Goal: Information Seeking & Learning: Learn about a topic

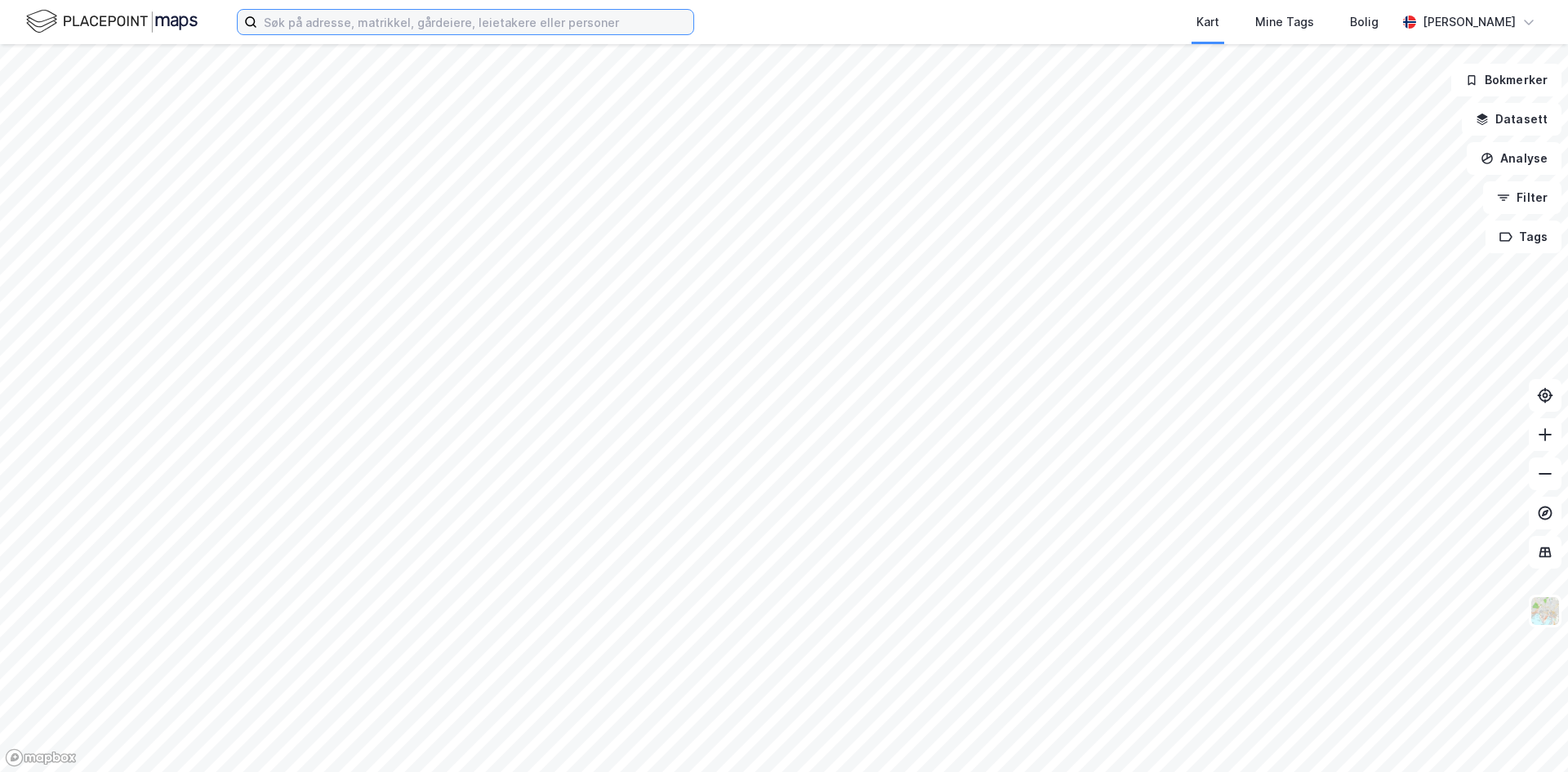
click at [424, 16] on input at bounding box center [475, 22] width 436 height 25
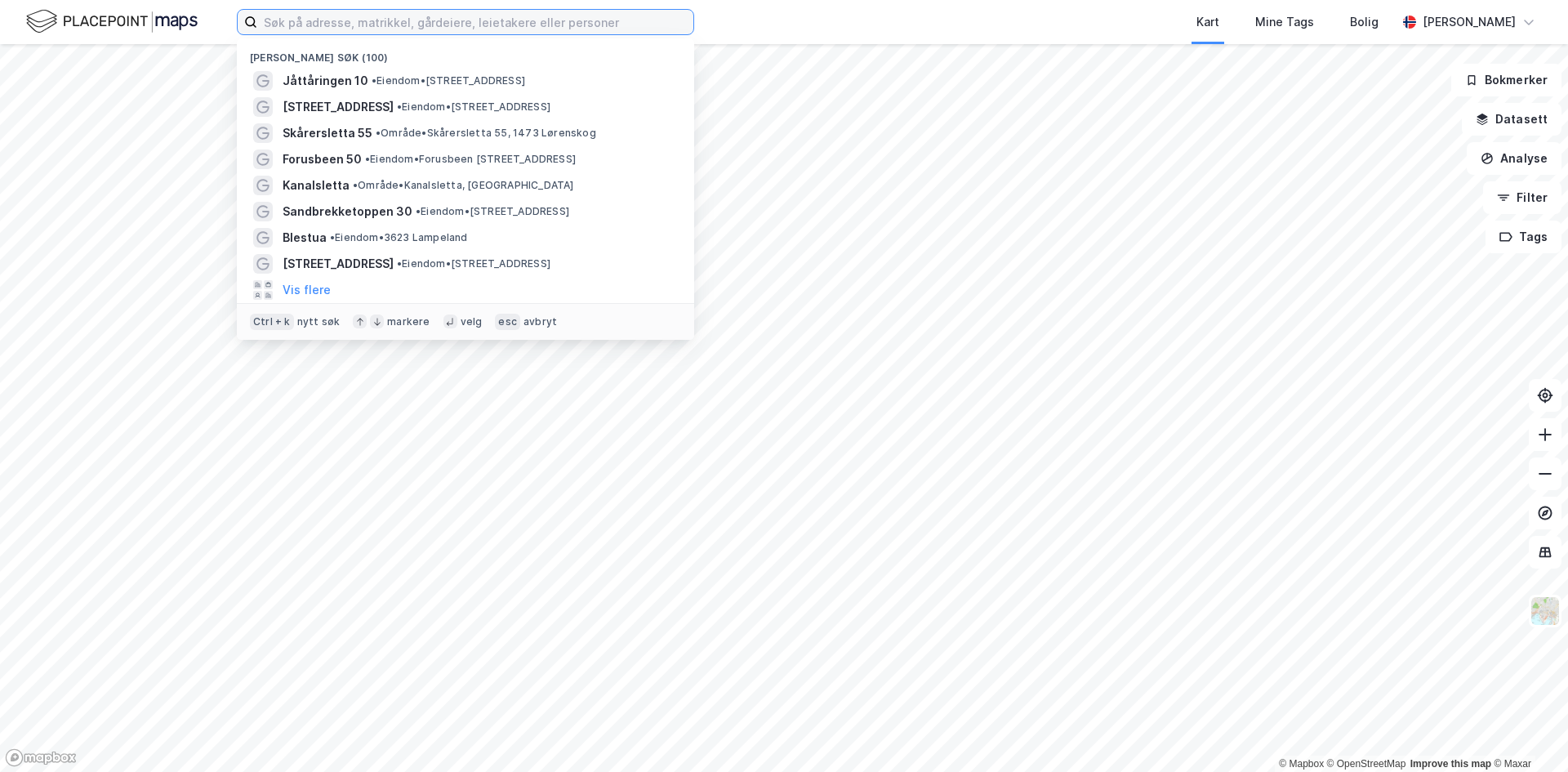
paste input "Kanalsletta 2"
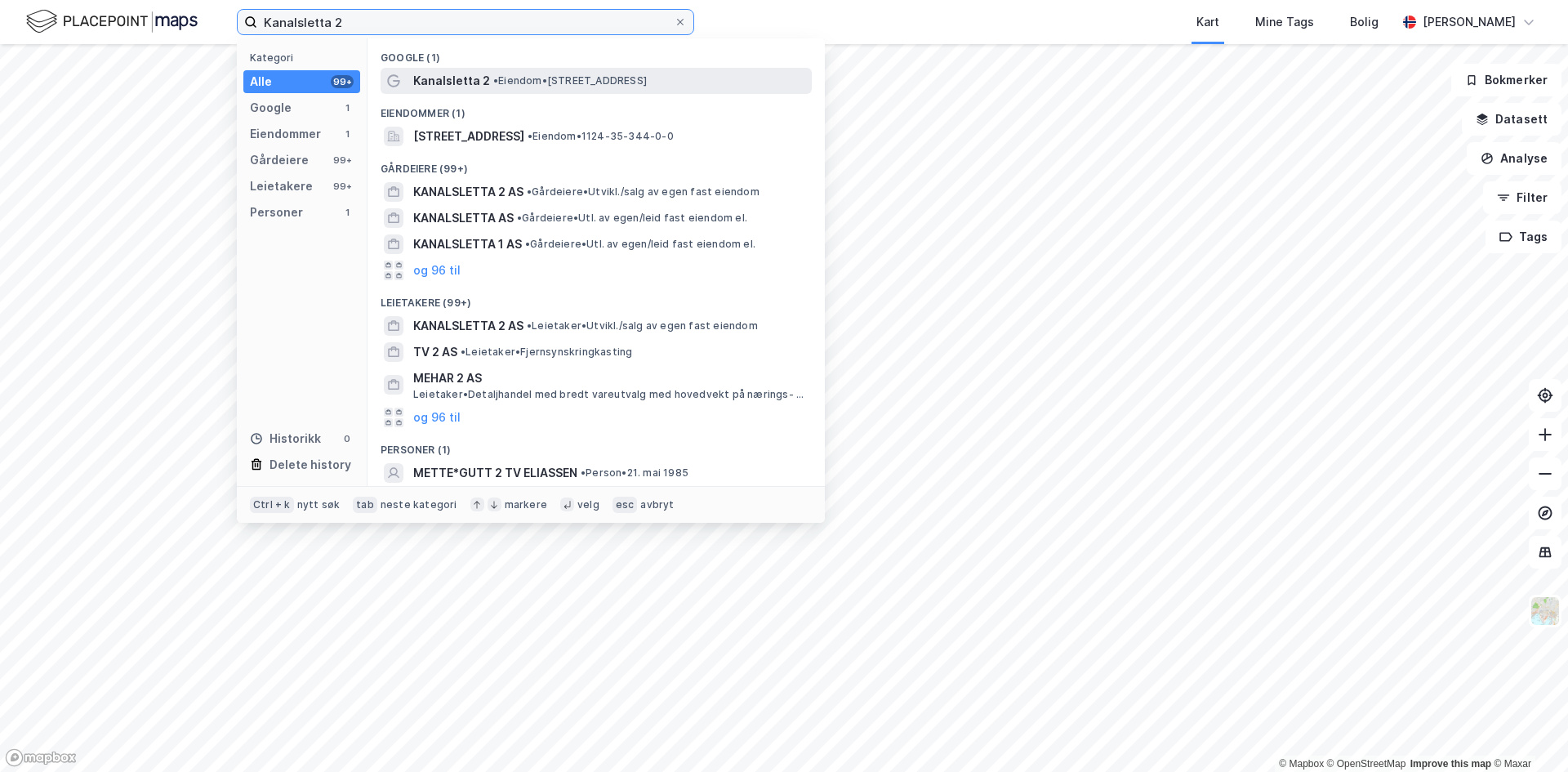
type input "Kanalsletta 2"
click at [486, 79] on div "Kanalsletta 2 • Eiendom • [STREET_ADDRESS]" at bounding box center [611, 81] width 396 height 19
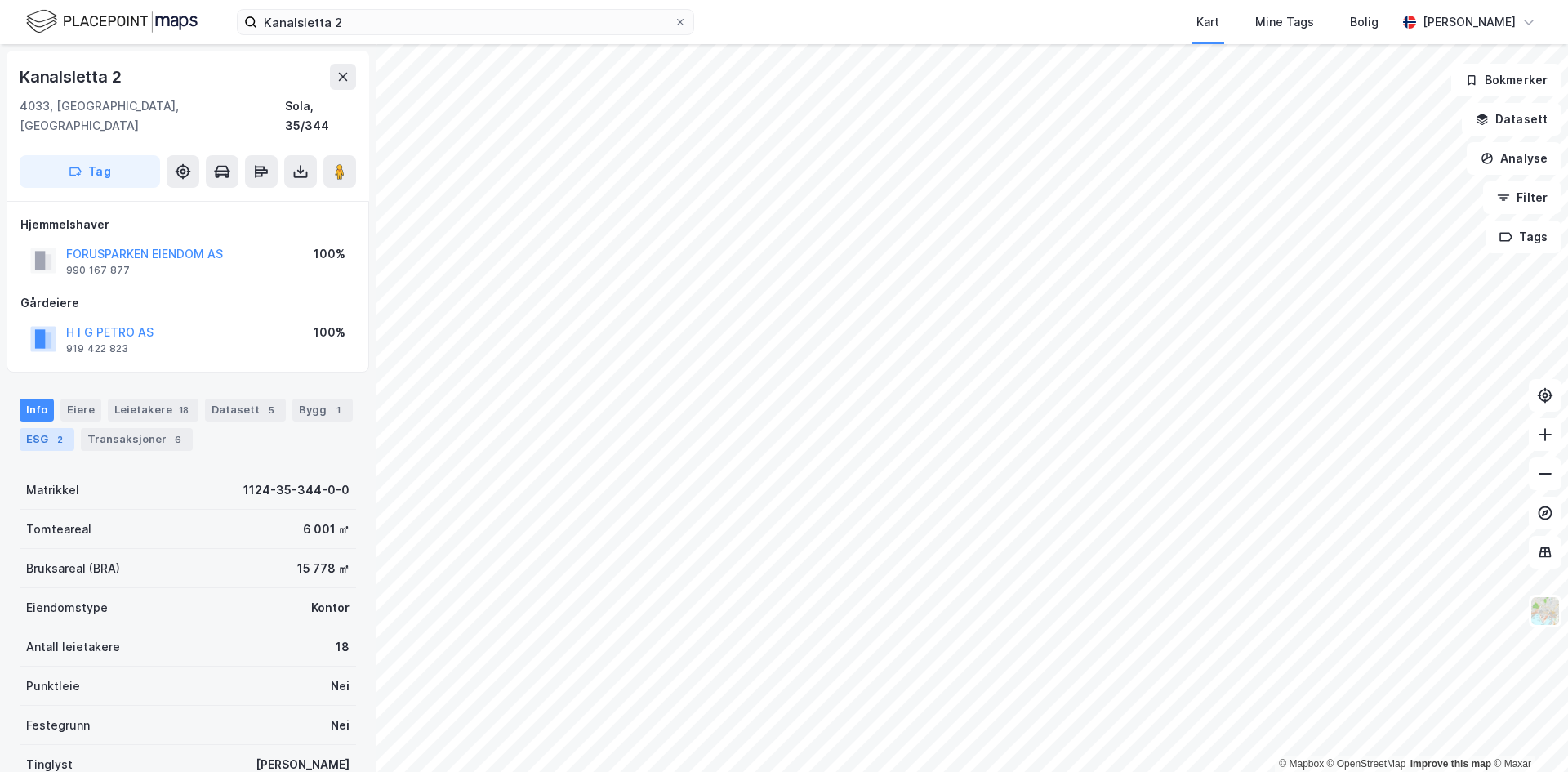
click at [62, 431] on div "2" at bounding box center [60, 439] width 16 height 16
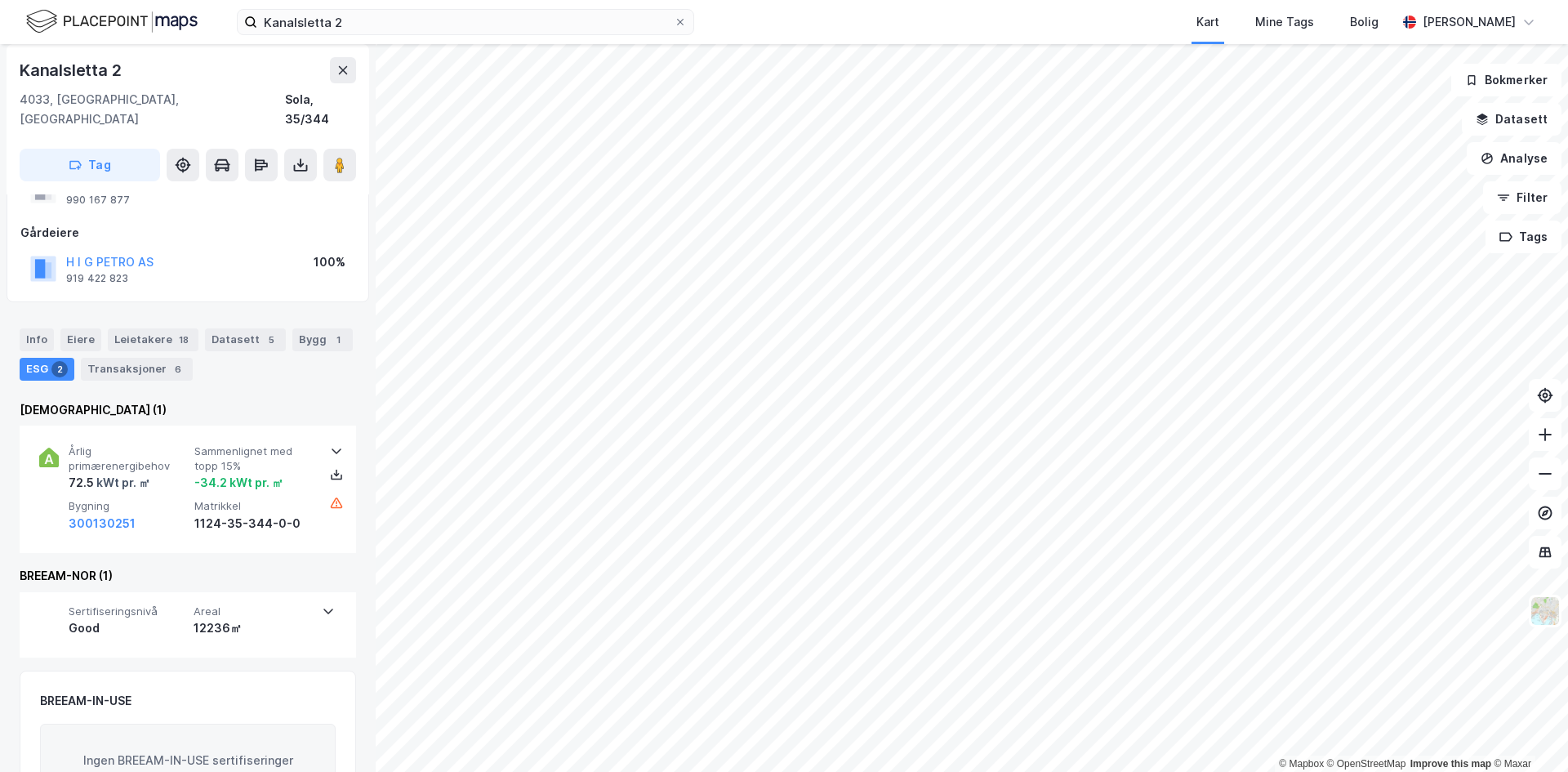
scroll to position [135, 0]
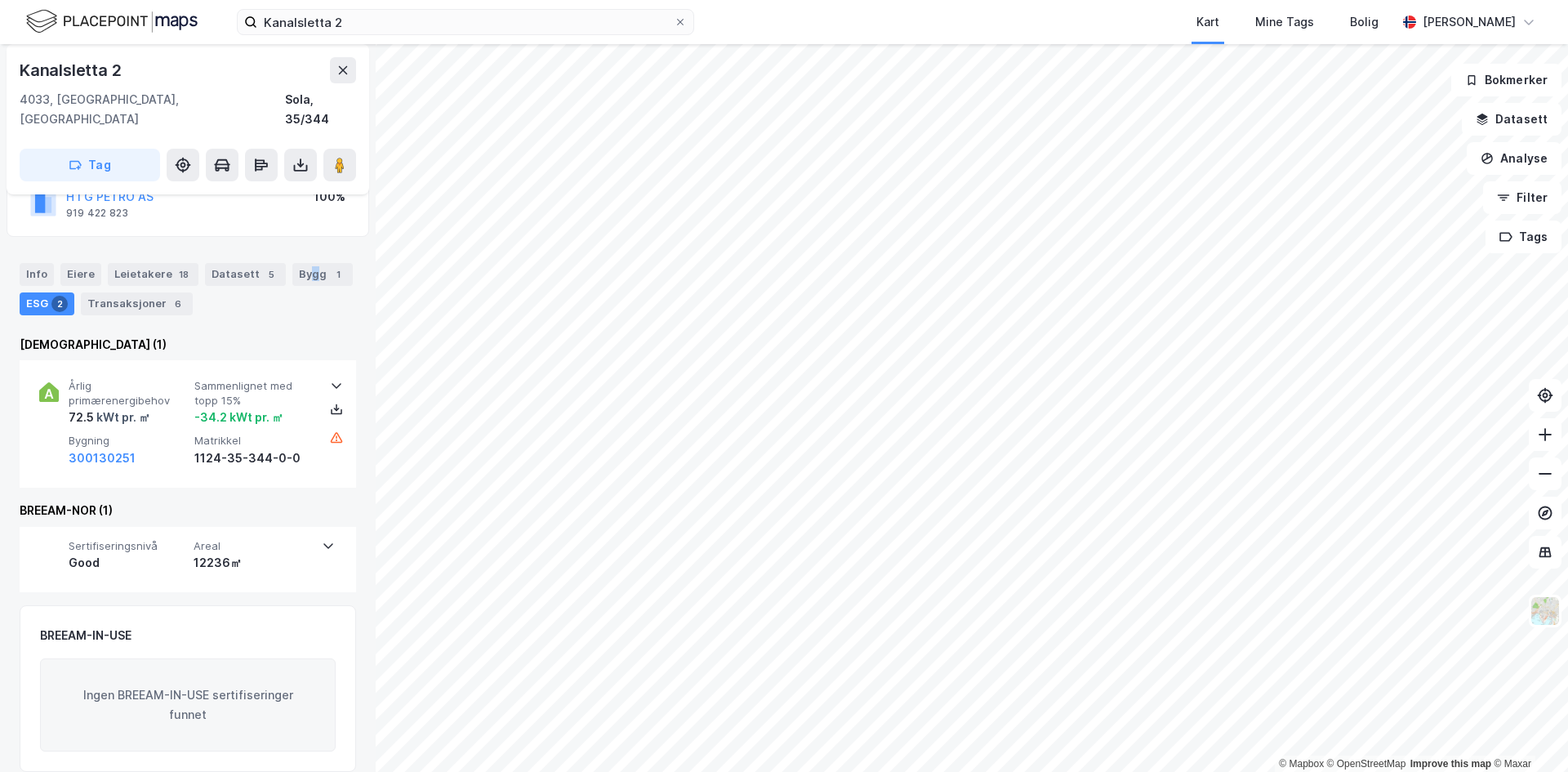
click at [304, 263] on div "Bygg 1" at bounding box center [322, 275] width 60 height 23
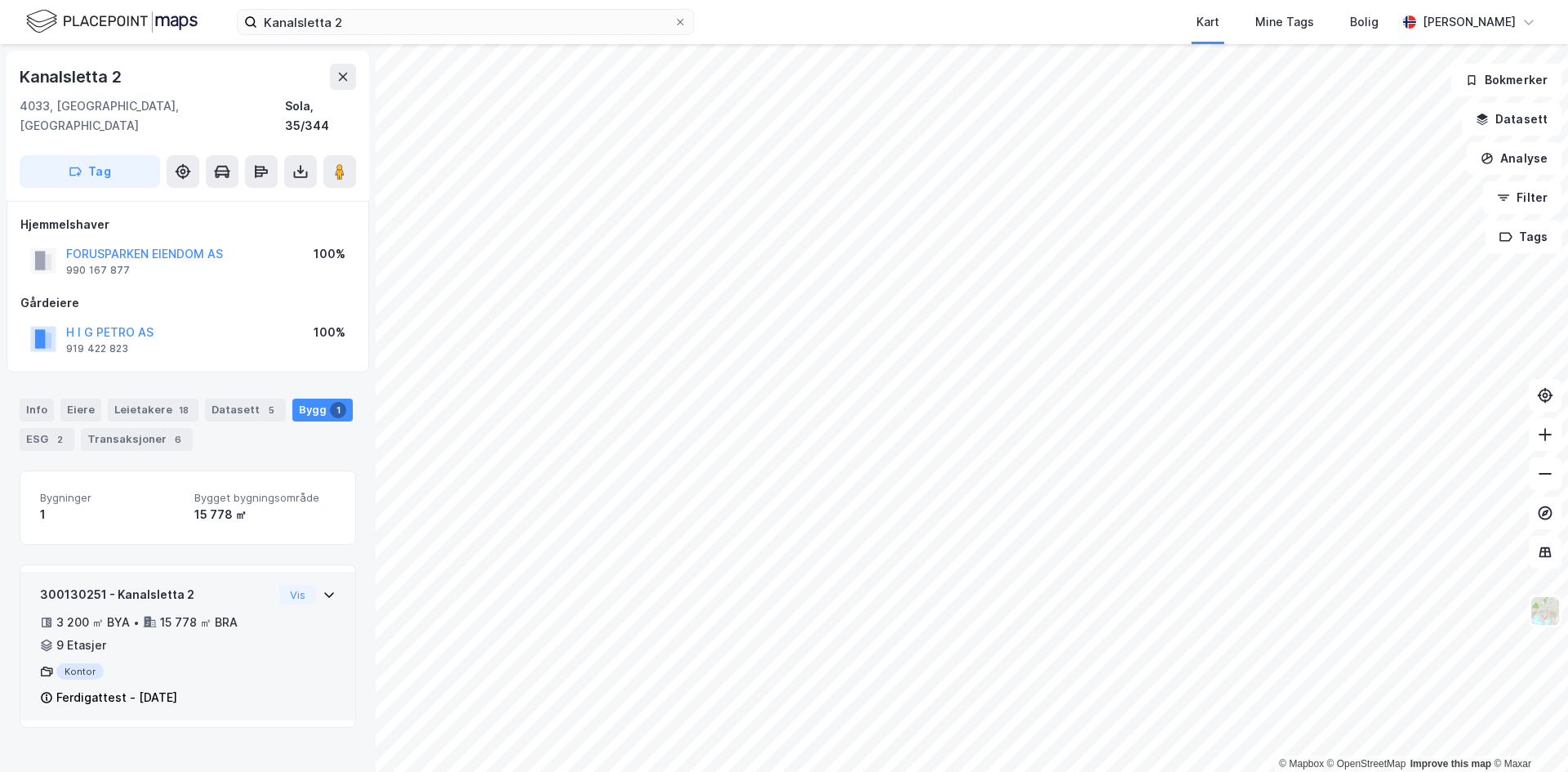
click at [278, 639] on div "300130251 - Kanalsletta 2 3 200 ㎡ BYA • 15 778 ㎡ BRA • 9 Etasjer Kontor Ferdiga…" at bounding box center [188, 652] width 296 height 135
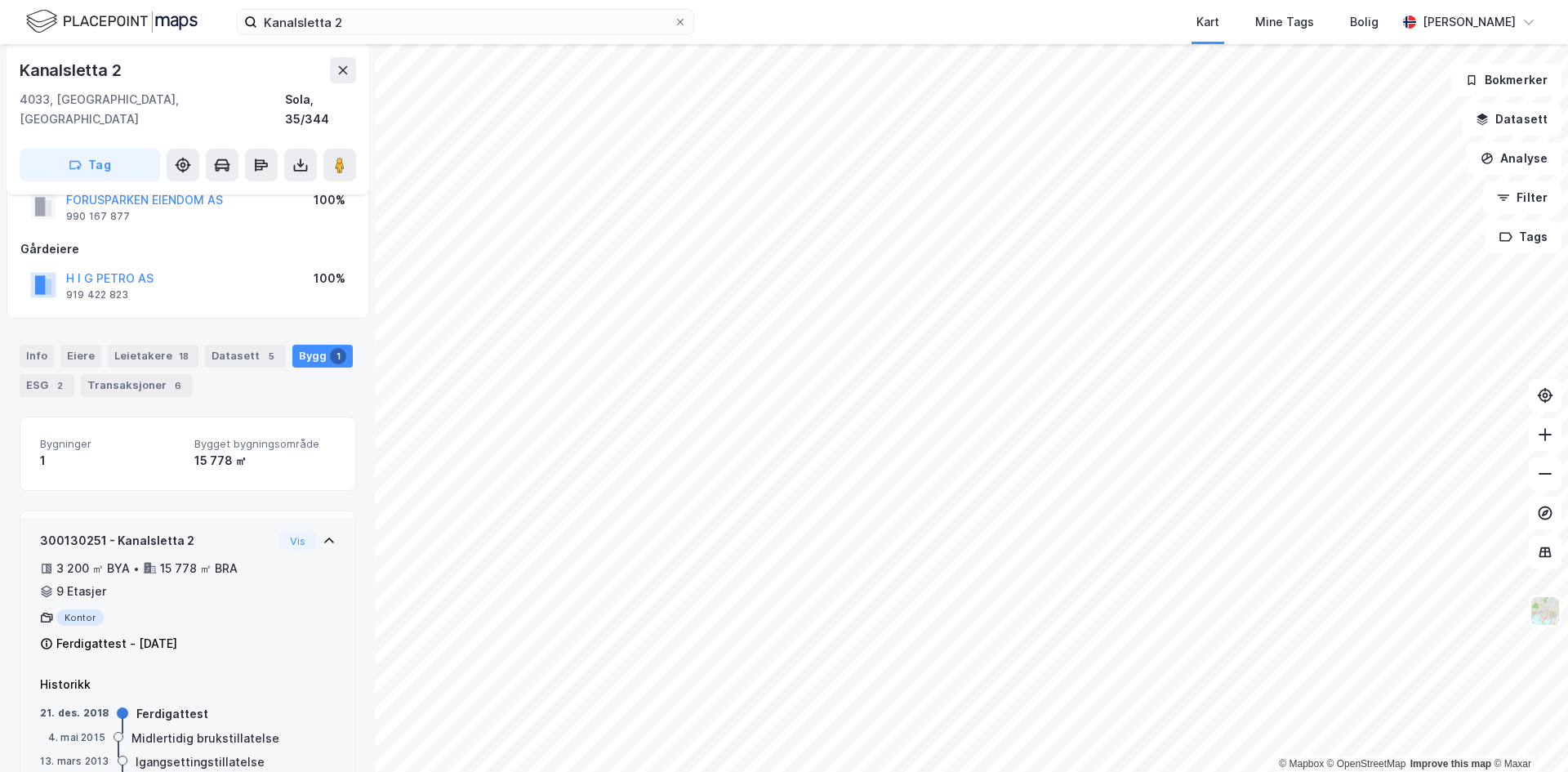
scroll to position [106, 0]
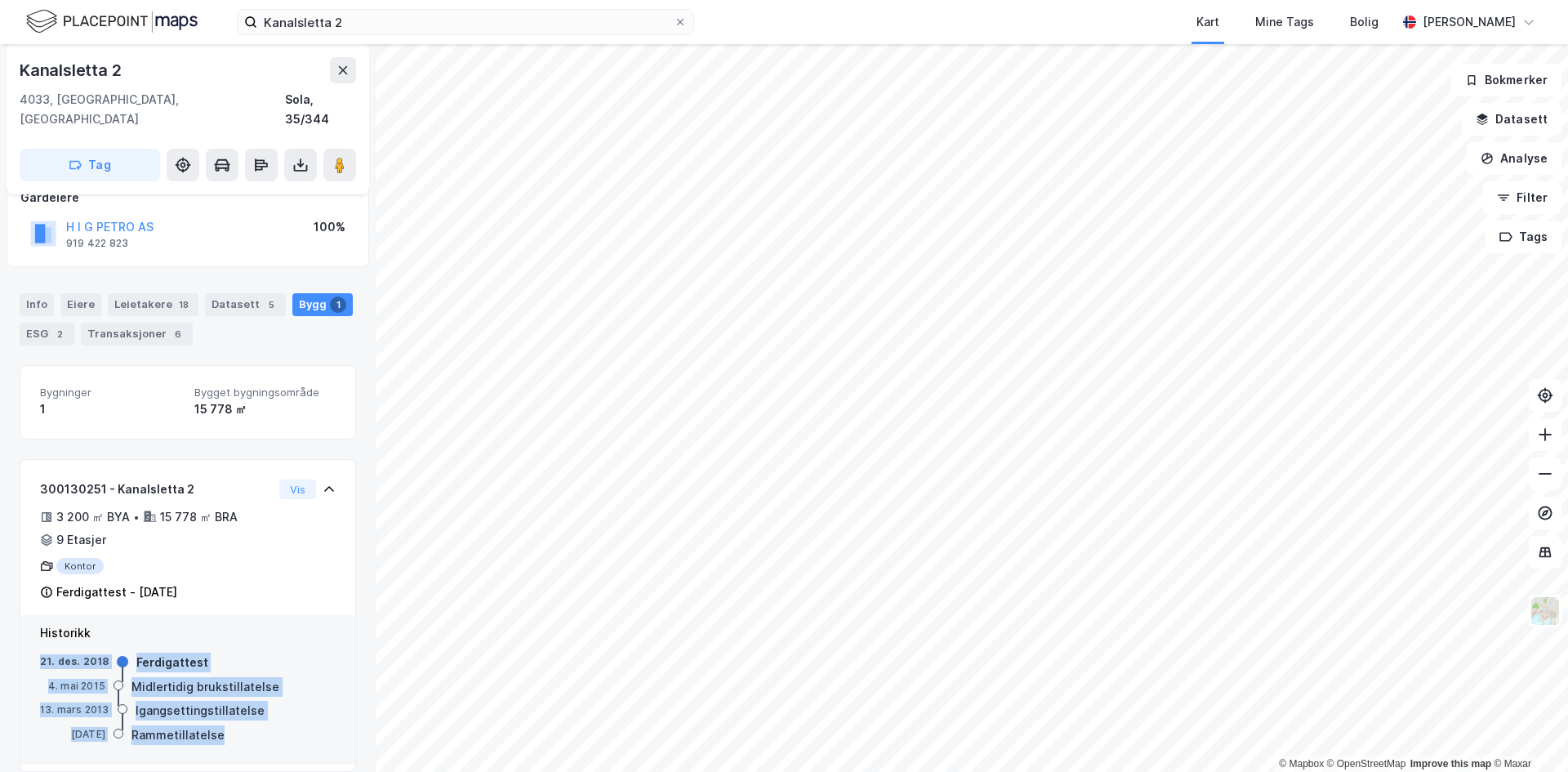
drag, startPoint x: 230, startPoint y: 726, endPoint x: 36, endPoint y: 631, distance: 216.0
click at [36, 631] on div "Historikk [DATE] Ferdigattest [DATE] Midlertidig brukstillatelse [DATE] Igangse…" at bounding box center [187, 689] width 335 height 150
copy div "[DATE] Ferdigattest [DATE] Midlertidig brukstillatelse [DATE] Igangsettingstill…"
